Goal: Obtain resource: Download file/media

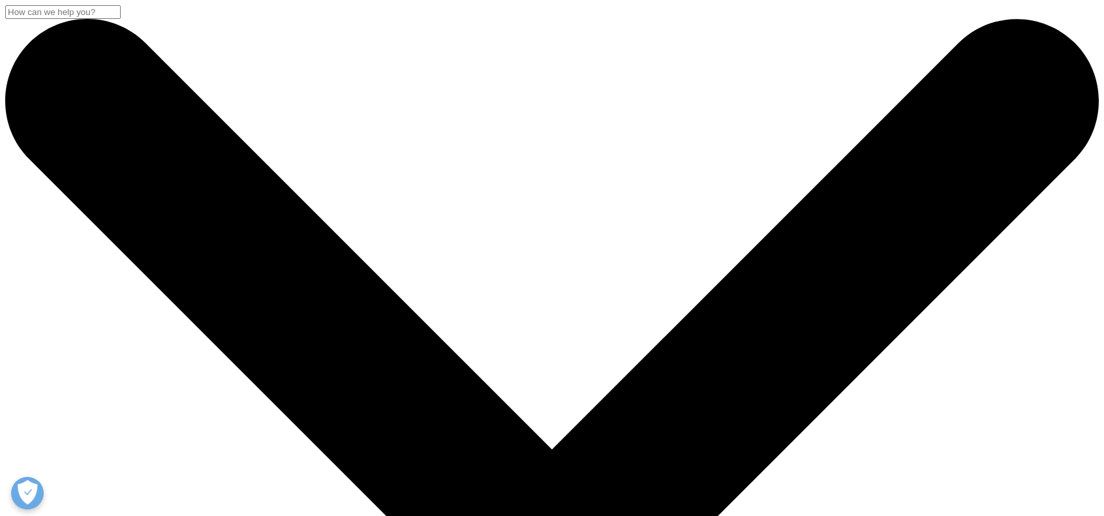
scroll to position [587, 0]
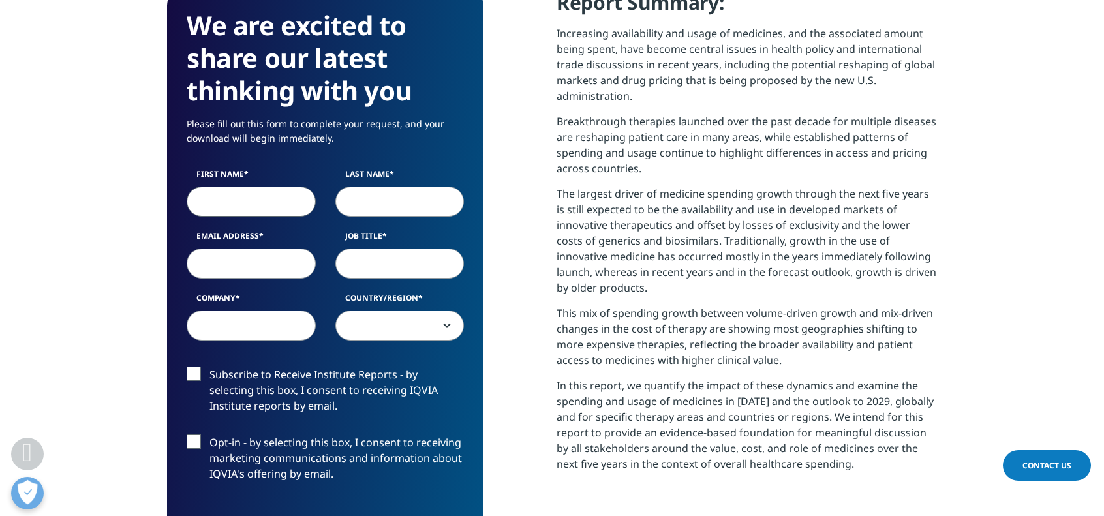
scroll to position [0, 0]
type input "[PERSON_NAME]"
click at [360, 206] on input "Last Name" at bounding box center [399, 202] width 129 height 30
type input "[PERSON_NAME]"
click at [274, 263] on input "Email Address" at bounding box center [251, 264] width 129 height 30
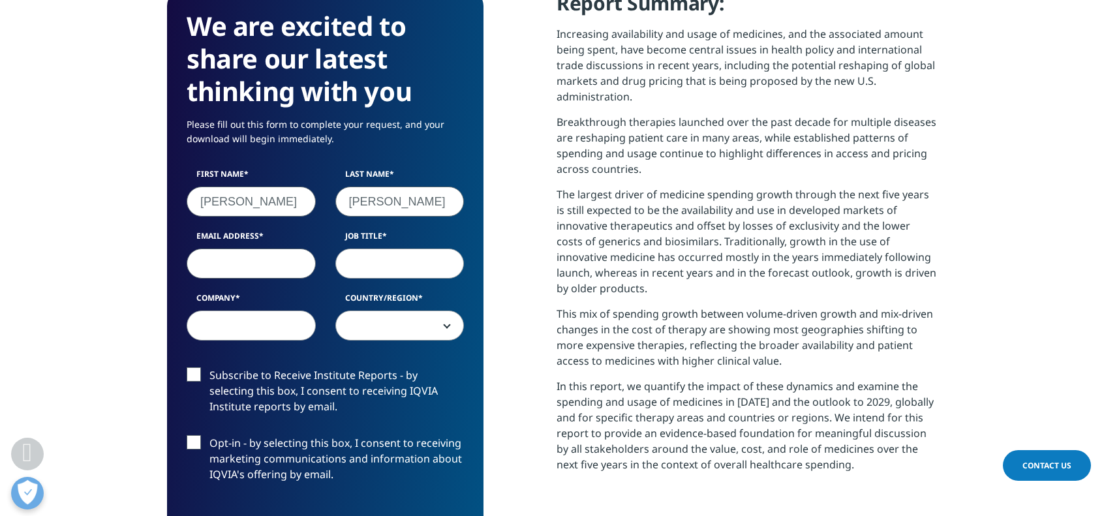
type input "[EMAIL_ADDRESS][DOMAIN_NAME]"
click at [360, 272] on input "Job Title" at bounding box center [399, 264] width 129 height 30
type input "Director"
click at [270, 335] on input "Company" at bounding box center [251, 326] width 129 height 30
type input "AZ"
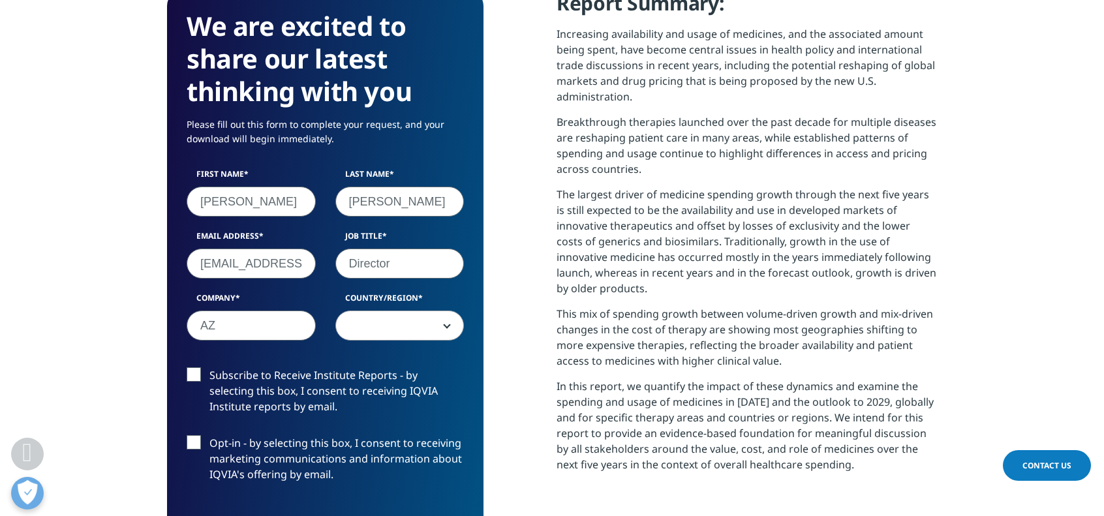
click at [358, 328] on span at bounding box center [400, 326] width 128 height 30
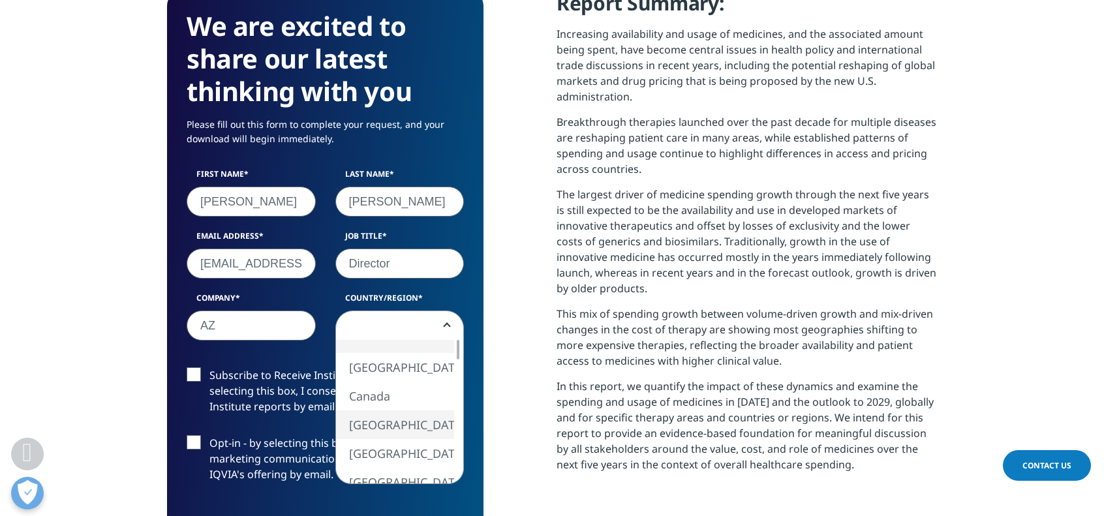
select select "[GEOGRAPHIC_DATA]"
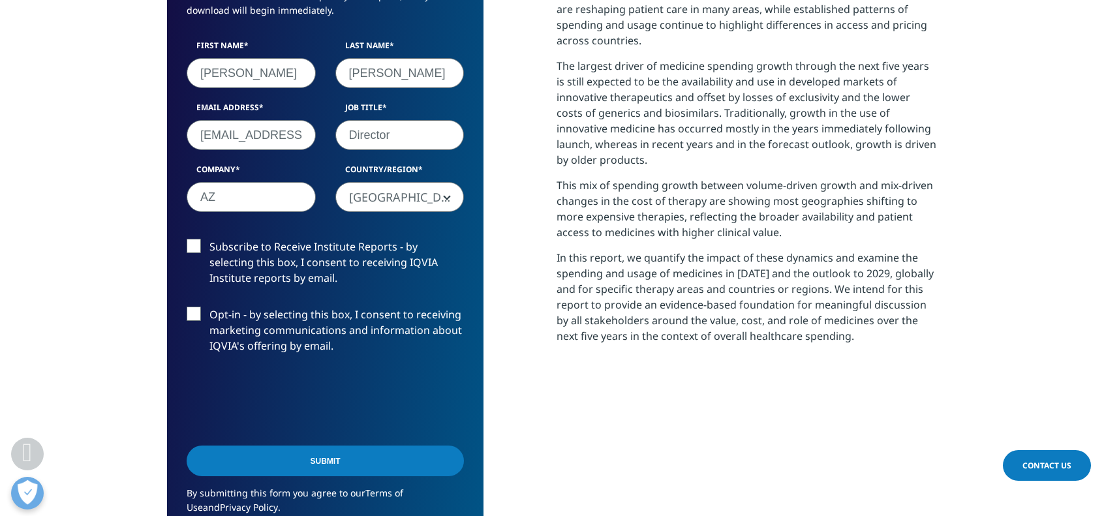
scroll to position [718, 0]
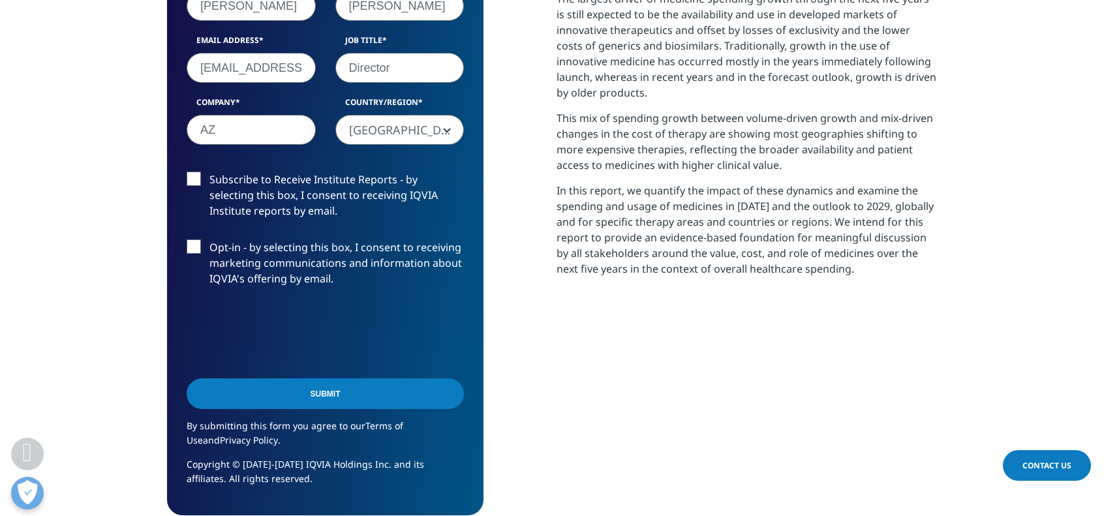
click at [326, 388] on input "Submit" at bounding box center [325, 394] width 277 height 31
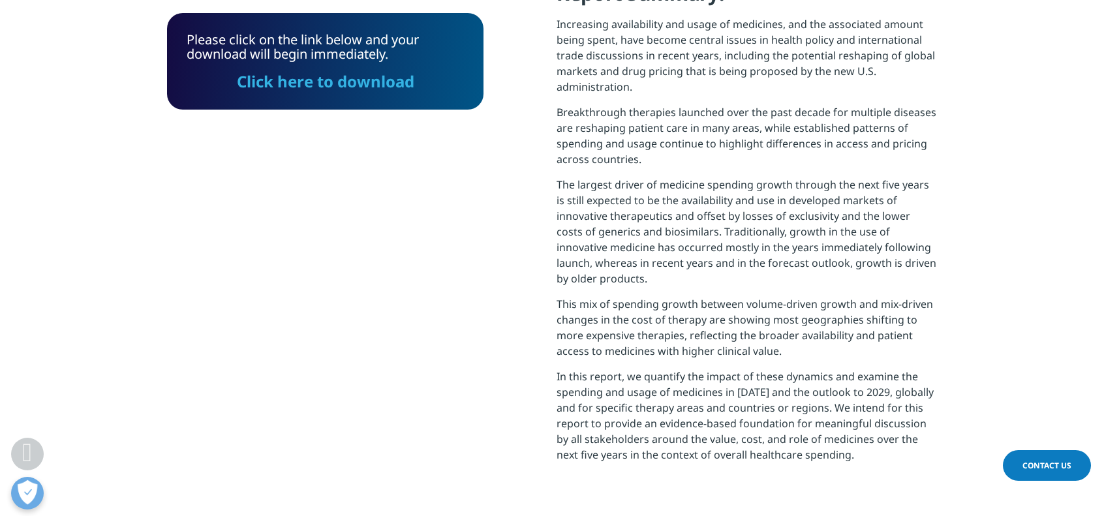
scroll to position [662, 0]
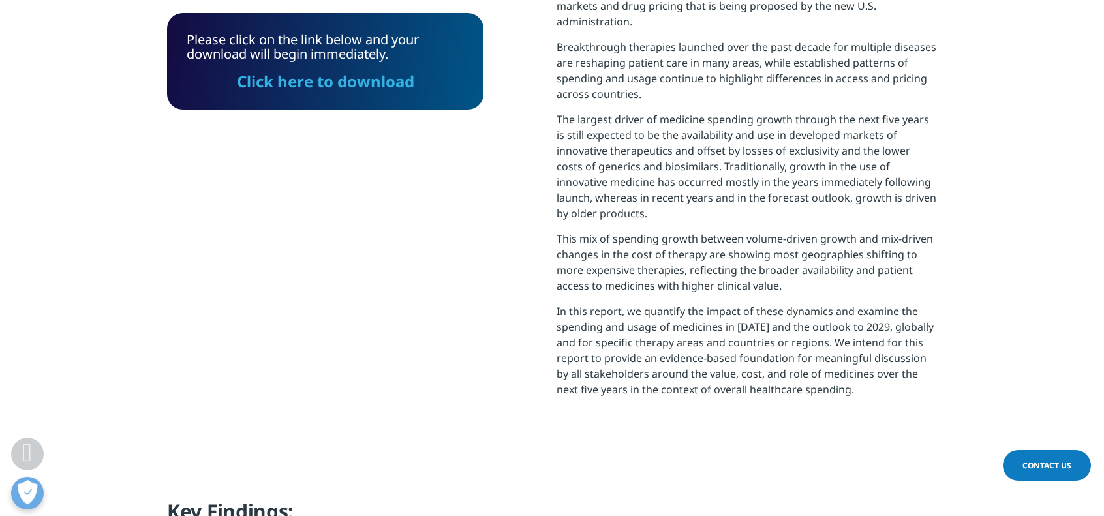
click at [363, 78] on link "Click here to download" at bounding box center [326, 81] width 178 height 22
